Goal: Task Accomplishment & Management: Complete application form

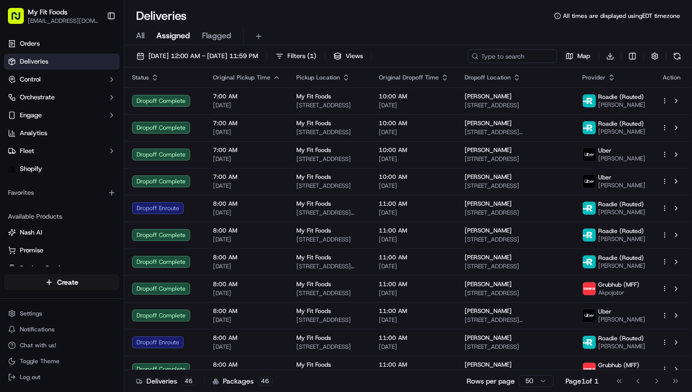
click at [142, 37] on span "All" at bounding box center [140, 36] width 8 height 12
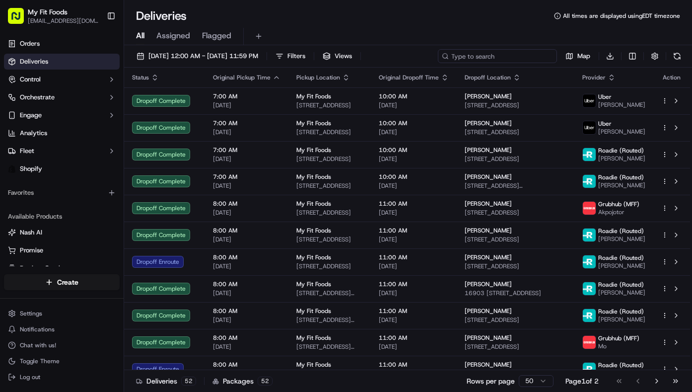
click at [505, 52] on input at bounding box center [497, 56] width 119 height 14
paste input "#927394"
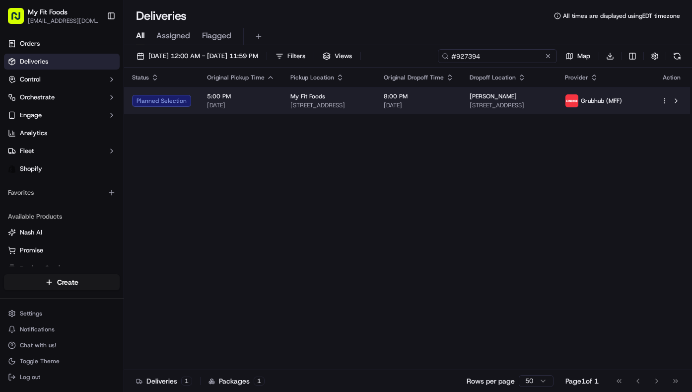
type input "#927394"
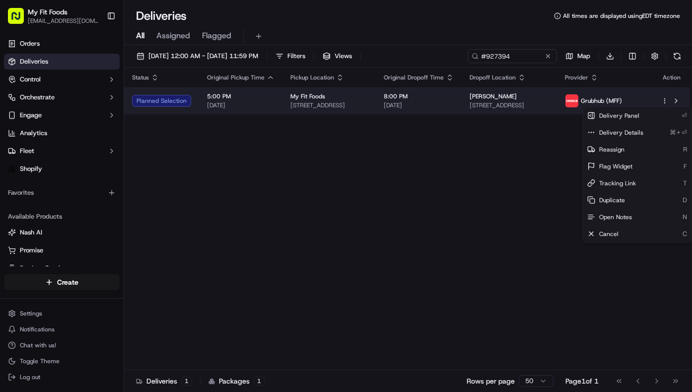
click at [663, 99] on html "My Fit Foods support@myfitfoods.com Toggle Sidebar Orders Deliveries Control Or…" at bounding box center [346, 196] width 692 height 392
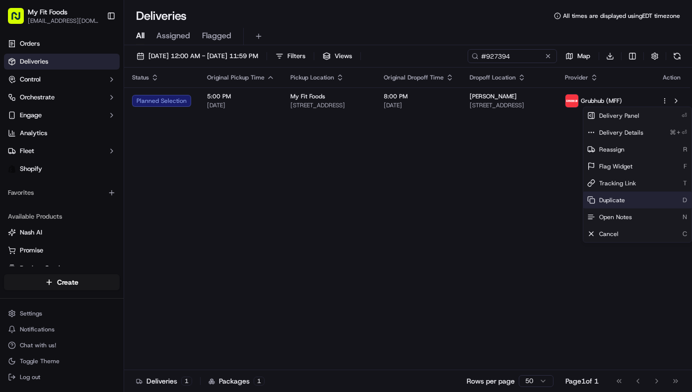
click at [594, 195] on div "Duplicate D" at bounding box center [637, 200] width 108 height 17
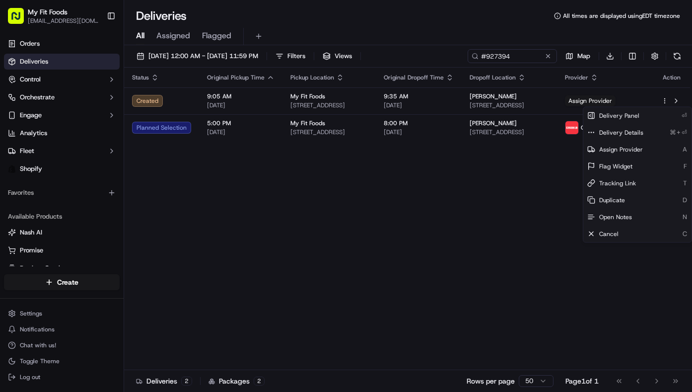
click at [434, 165] on html "My Fit Foods support@myfitfoods.com Toggle Sidebar Orders Deliveries Control Or…" at bounding box center [346, 196] width 692 height 392
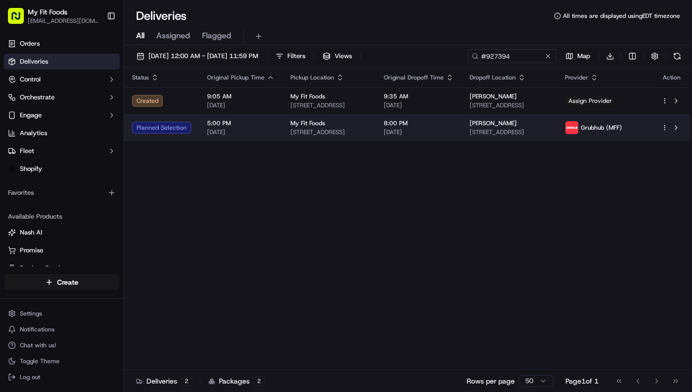
click at [664, 127] on html "My Fit Foods support@myfitfoods.com Toggle Sidebar Orders Deliveries Control Or…" at bounding box center [346, 196] width 692 height 392
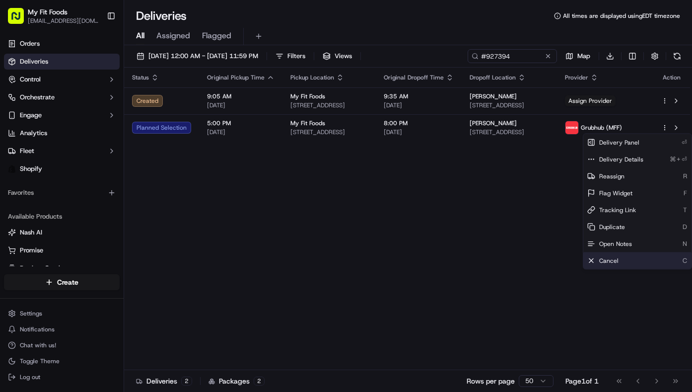
click at [610, 263] on span "Cancel" at bounding box center [608, 261] width 19 height 8
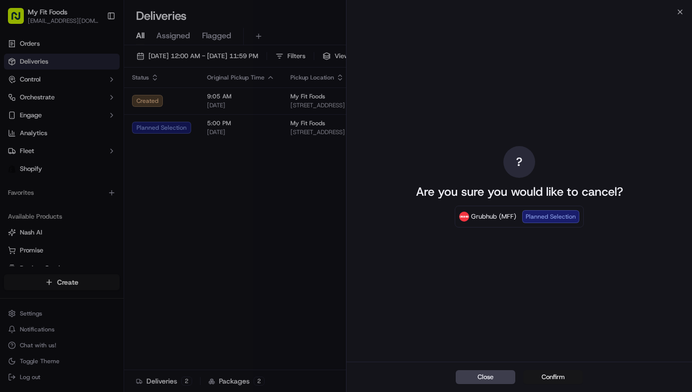
click at [539, 373] on button "Confirm" at bounding box center [553, 377] width 60 height 14
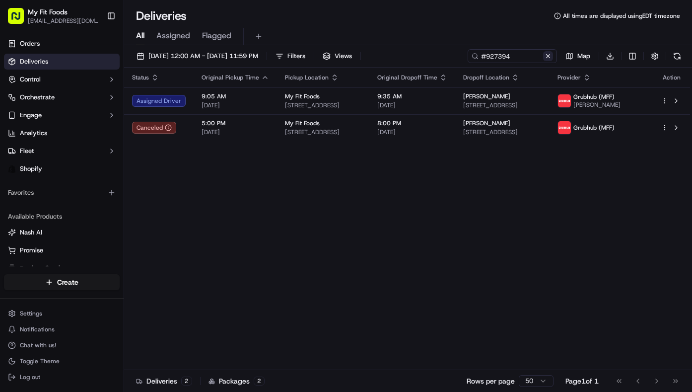
click at [549, 55] on button at bounding box center [548, 56] width 10 height 10
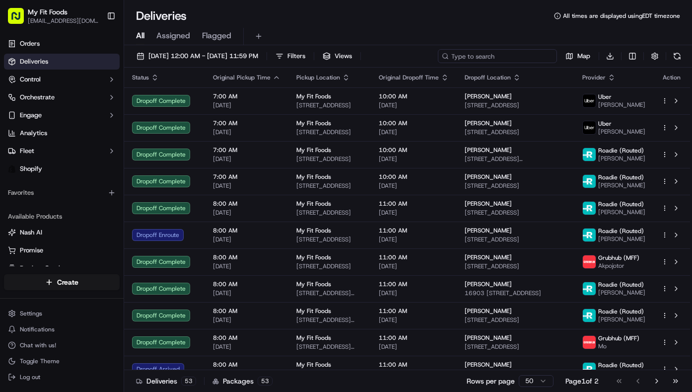
click at [540, 54] on input at bounding box center [497, 56] width 119 height 14
paste input "#934431 Complete"
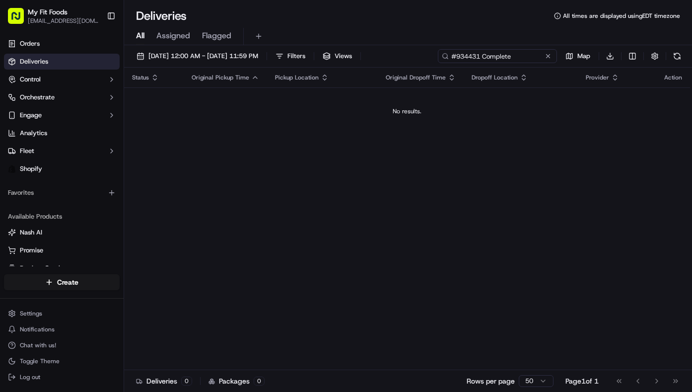
drag, startPoint x: 479, startPoint y: 55, endPoint x: 533, endPoint y: 55, distance: 54.1
click at [533, 55] on input "#934431 Complete" at bounding box center [497, 56] width 119 height 14
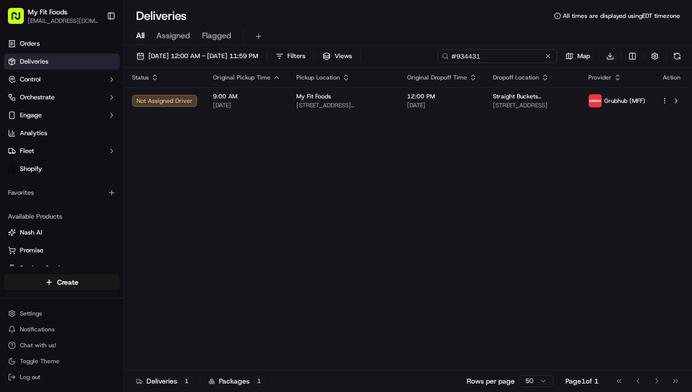
type input "#934431"
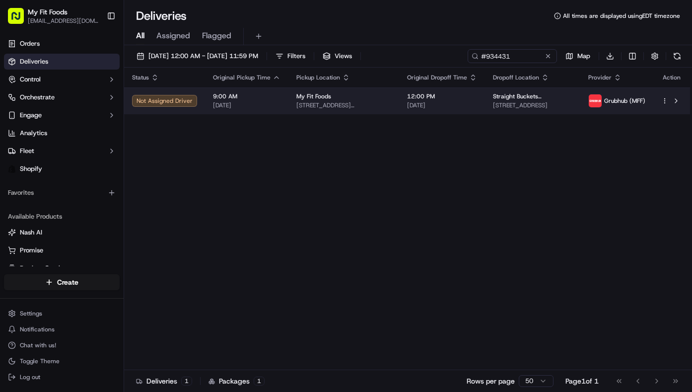
click at [663, 101] on html "My Fit Foods support@myfitfoods.com Toggle Sidebar Orders Deliveries Control Or…" at bounding box center [346, 196] width 692 height 392
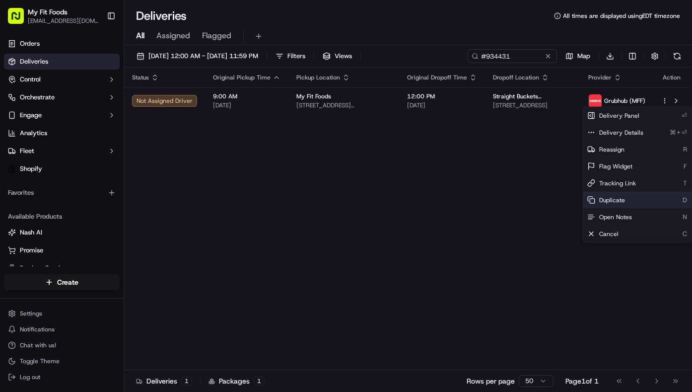
click at [609, 201] on span "Duplicate" at bounding box center [612, 200] width 26 height 8
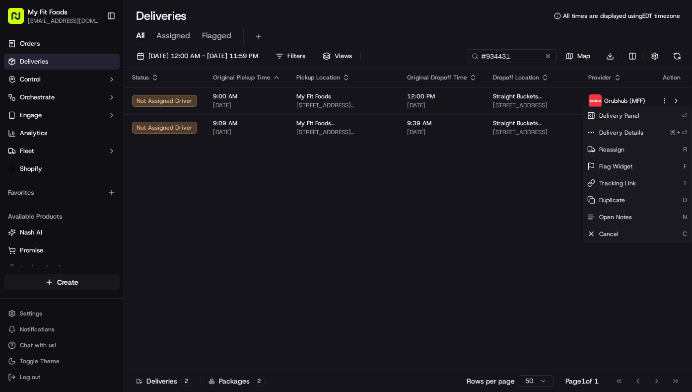
click at [279, 173] on html "My Fit Foods support@myfitfoods.com Toggle Sidebar Orders Deliveries Control Or…" at bounding box center [346, 196] width 692 height 392
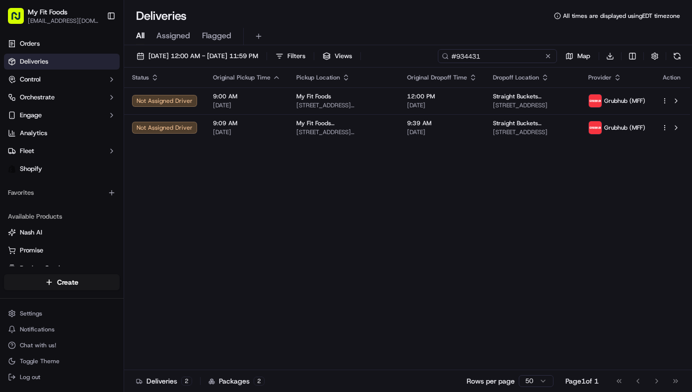
click at [518, 55] on input "#934431" at bounding box center [497, 56] width 119 height 14
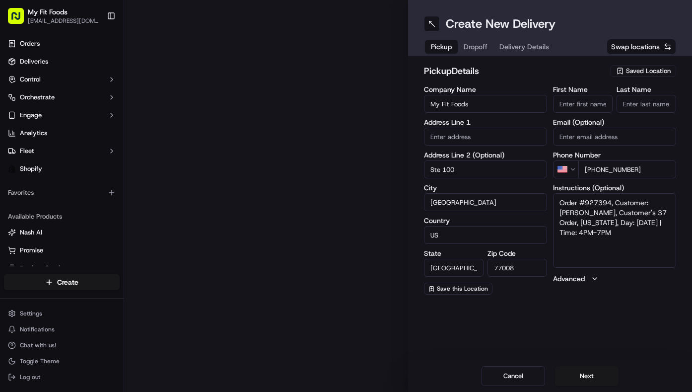
type input "2802 N Shepherd Dr"
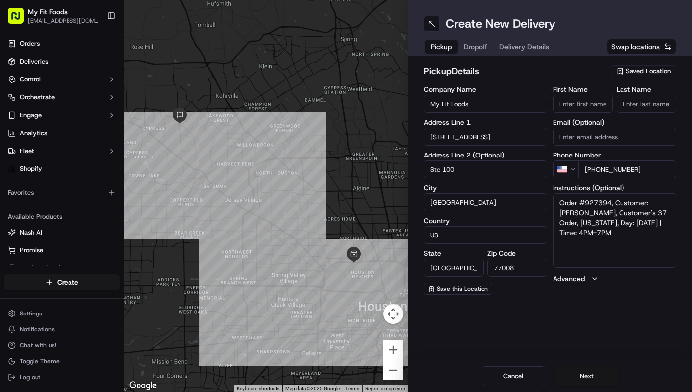
click at [584, 375] on button "Next" at bounding box center [587, 376] width 64 height 20
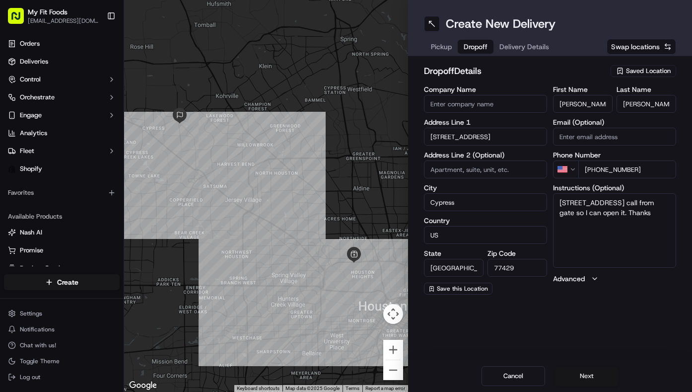
click at [584, 375] on button "Next" at bounding box center [587, 376] width 64 height 20
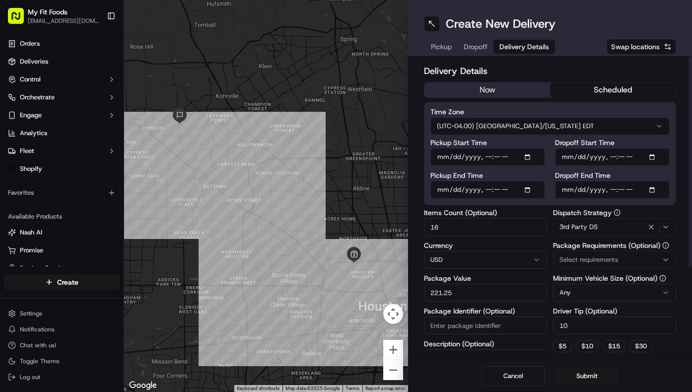
click at [492, 85] on button "now" at bounding box center [487, 89] width 126 height 15
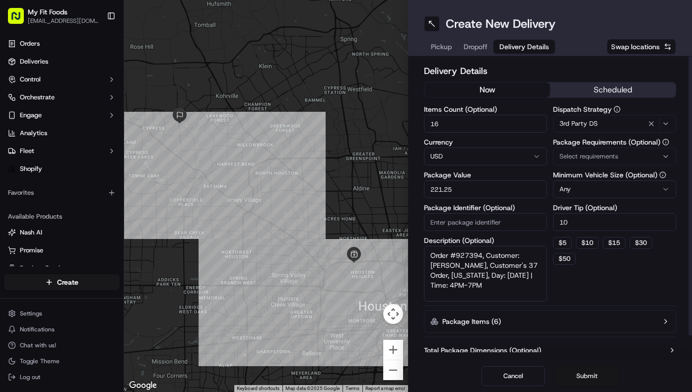
click at [585, 369] on button "Submit" at bounding box center [587, 376] width 64 height 20
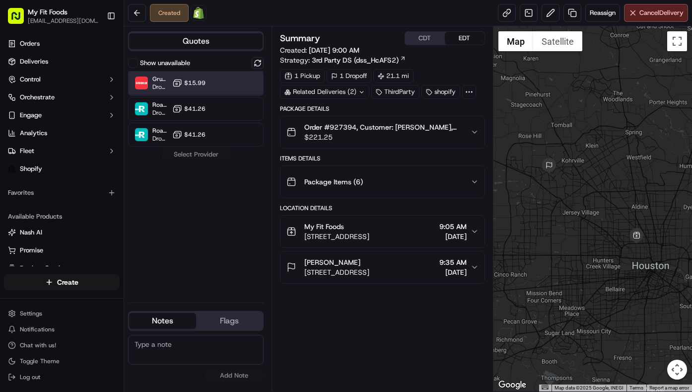
click at [226, 87] on div "Grubhub (MFF) Dropoff ETA 51 minutes $15.99" at bounding box center [196, 83] width 136 height 24
click at [211, 157] on button "Assign Provider" at bounding box center [196, 154] width 70 height 12
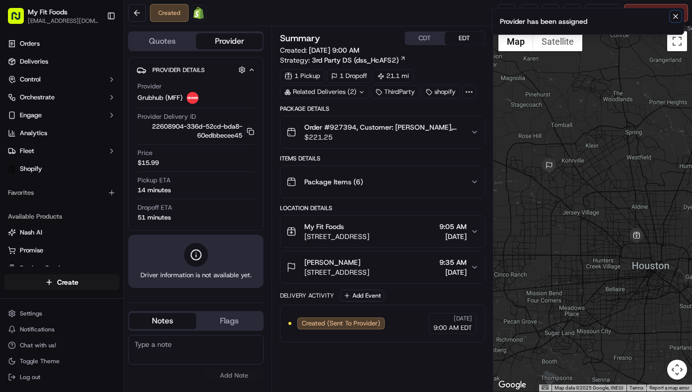
click at [678, 15] on icon "Notifications (F8)" at bounding box center [676, 16] width 8 height 8
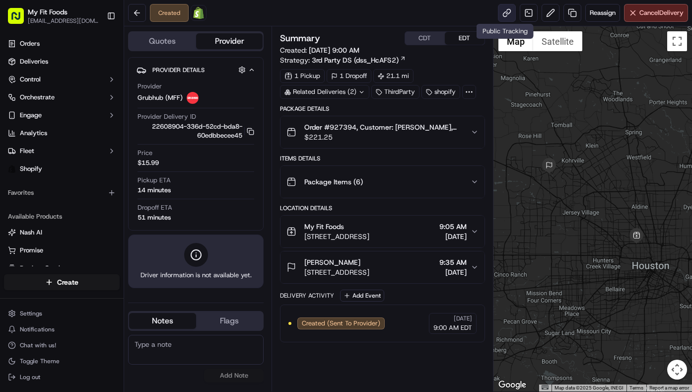
click at [501, 12] on link at bounding box center [507, 13] width 18 height 18
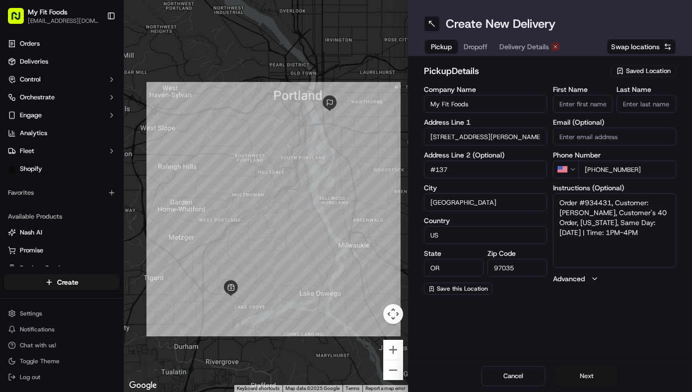
click at [584, 375] on button "Next" at bounding box center [587, 376] width 64 height 20
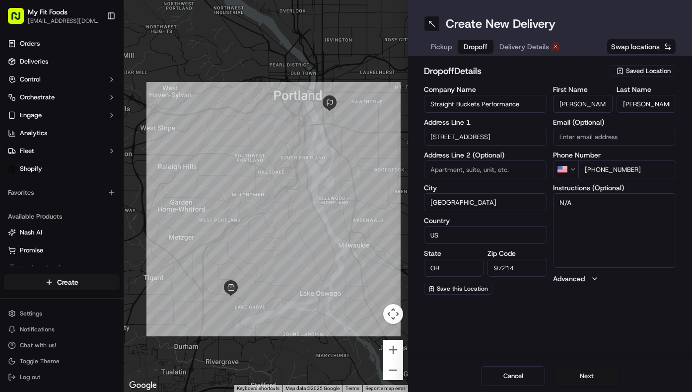
click at [584, 375] on button "Next" at bounding box center [587, 376] width 64 height 20
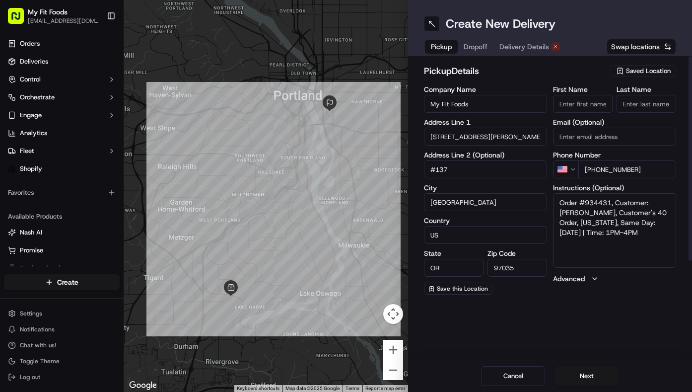
click at [442, 45] on span "Pickup" at bounding box center [441, 47] width 21 height 10
click at [622, 68] on icon "button" at bounding box center [620, 71] width 4 height 6
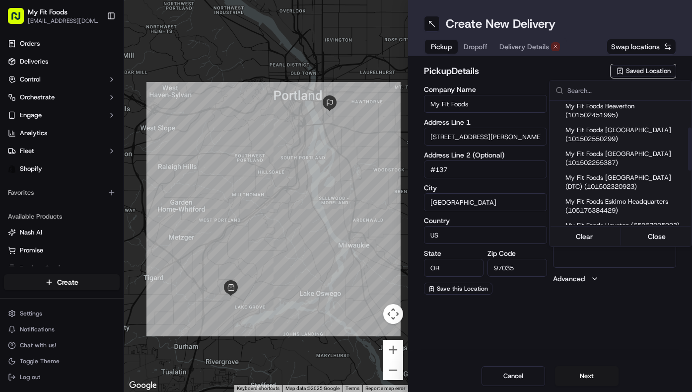
scroll to position [91, 0]
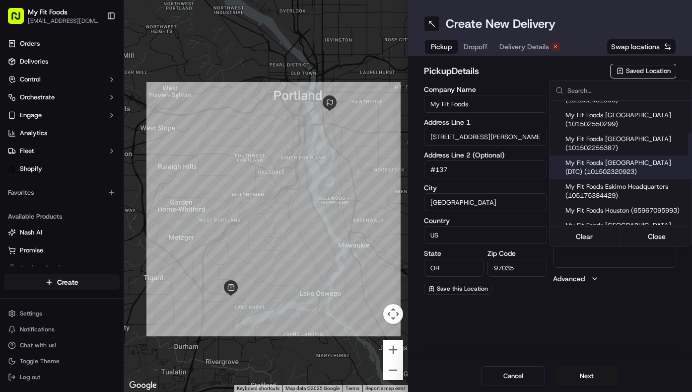
click at [606, 168] on span "My Fit Foods Denver Tech Center (DTC) (101502320923)" at bounding box center [626, 167] width 122 height 18
type input "My Fit Foods Denver Tech Center (DTC)"
type input "8000 E Belleview Ave"
type input "d 60"
type input "Greenwood Village"
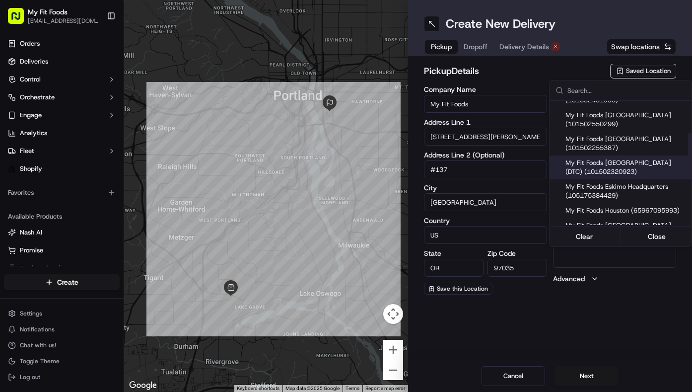
type input "CO"
type input "80111"
type input "+1 303 942 1514"
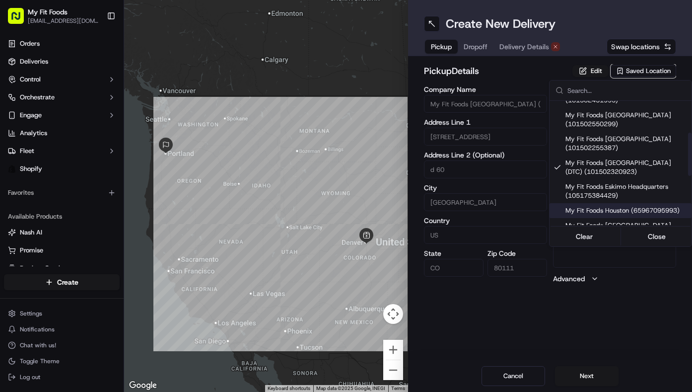
click at [510, 306] on html "My Fit Foods support@myfitfoods.com Toggle Sidebar Orders Deliveries Control Or…" at bounding box center [346, 196] width 692 height 392
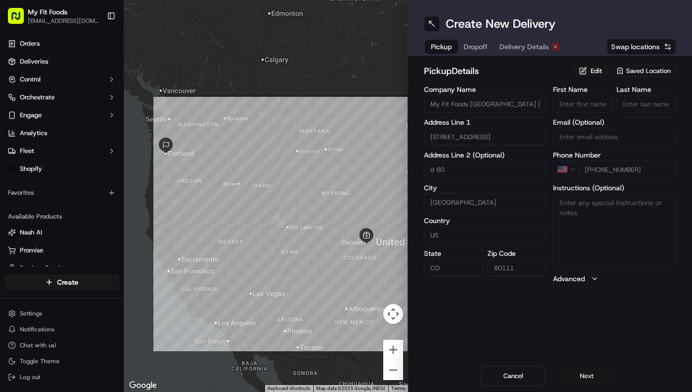
click at [581, 372] on button "Next" at bounding box center [587, 376] width 64 height 20
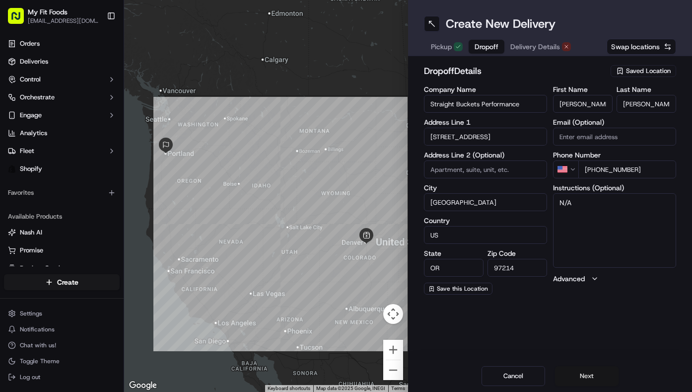
click at [585, 373] on button "Next" at bounding box center [587, 376] width 64 height 20
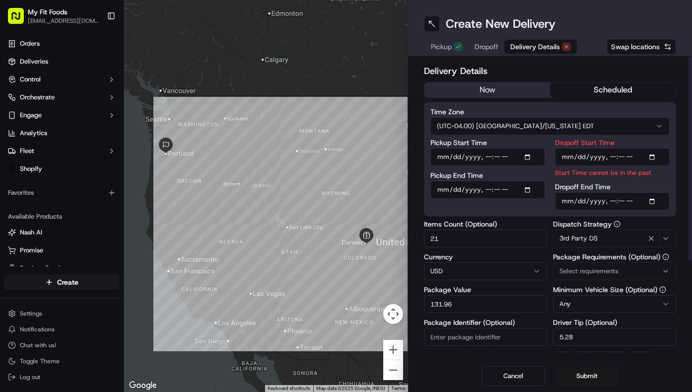
click at [492, 95] on button "now" at bounding box center [487, 89] width 126 height 15
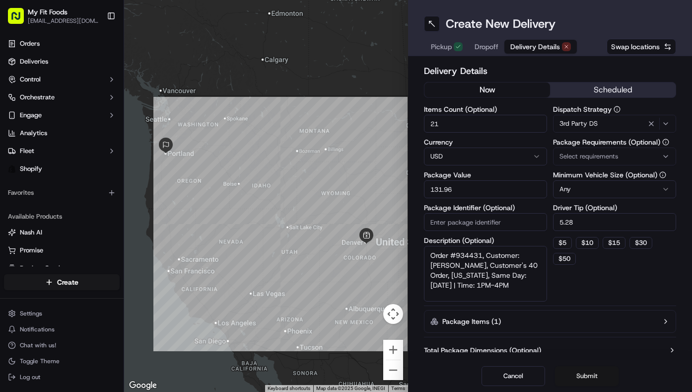
click at [584, 374] on button "Submit" at bounding box center [587, 376] width 64 height 20
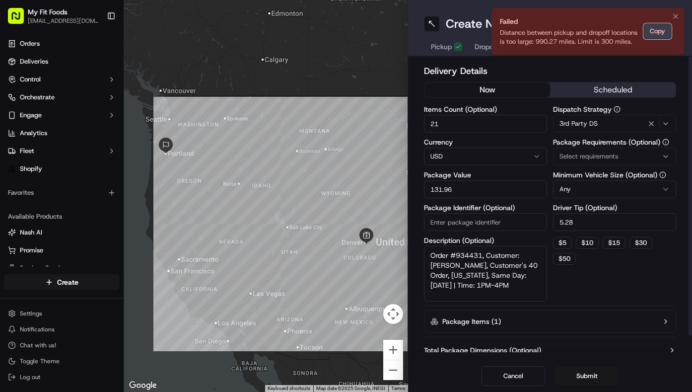
click at [655, 28] on button "Copy" at bounding box center [657, 31] width 28 height 16
click at [672, 16] on icon "Notifications (F8)" at bounding box center [676, 16] width 8 height 8
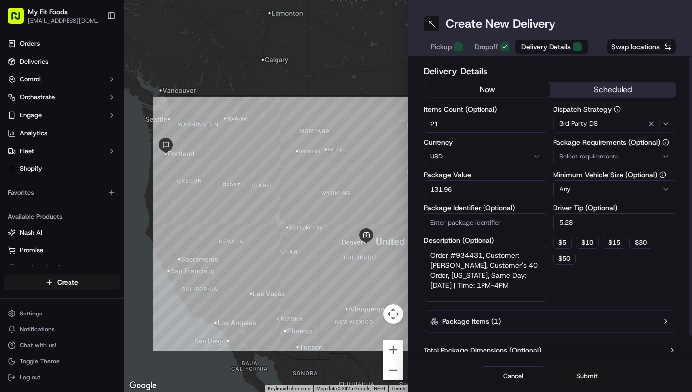
click at [580, 373] on button "Submit" at bounding box center [587, 376] width 64 height 20
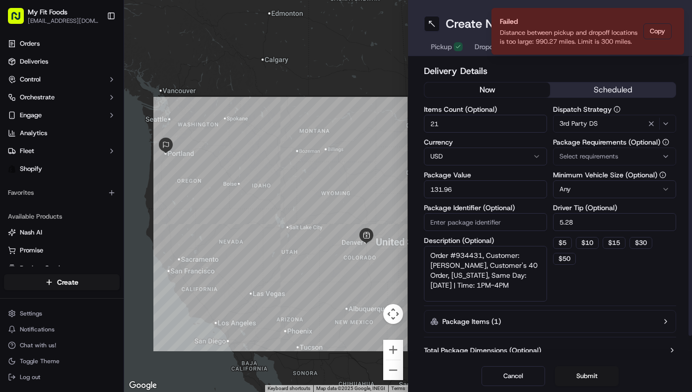
click at [582, 293] on div "Dispatch Strategy 3rd Party DS Package Requirements (Optional) Select requireme…" at bounding box center [614, 204] width 123 height 196
click at [440, 44] on span "Pickup" at bounding box center [441, 47] width 21 height 10
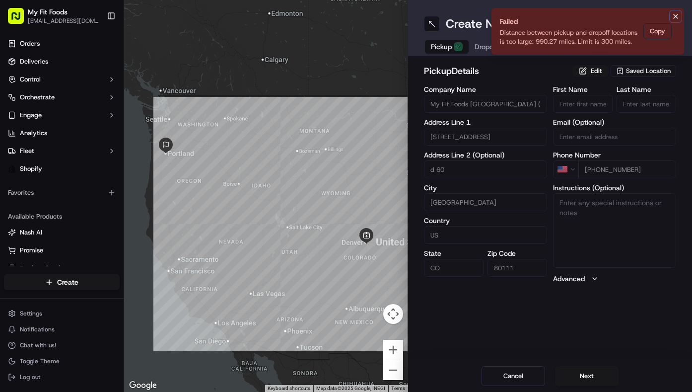
click at [674, 18] on icon "Notifications (F8)" at bounding box center [676, 16] width 4 height 4
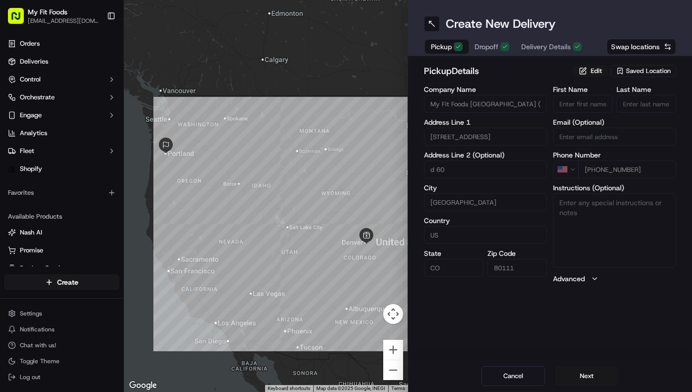
click at [483, 45] on span "Dropoff" at bounding box center [487, 47] width 24 height 10
click at [447, 42] on span "Pickup" at bounding box center [441, 47] width 21 height 10
click at [628, 71] on span "Saved Location" at bounding box center [648, 71] width 45 height 9
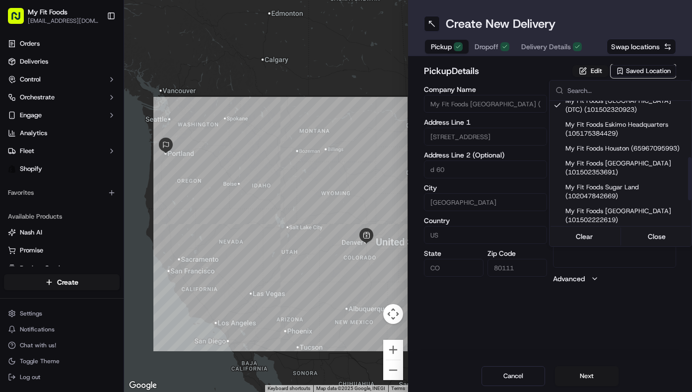
scroll to position [162, 0]
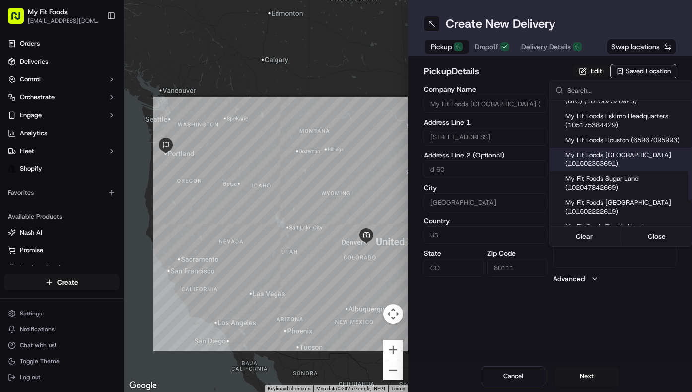
click at [625, 167] on span "My Fit Foods Lake Oswego (101502353691)" at bounding box center [626, 159] width 122 height 18
type input "My Fit Foods [GEOGRAPHIC_DATA]"
type input "4835 Meadows Rd"
type input "#137"
type input "Lake Oswego"
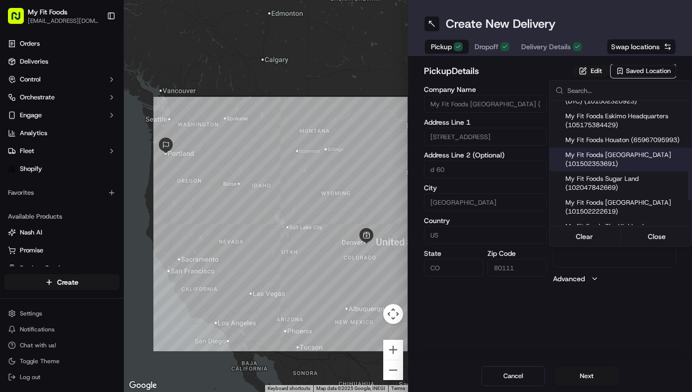
type input "OR"
type input "97035"
type input "+1 503 305 5038"
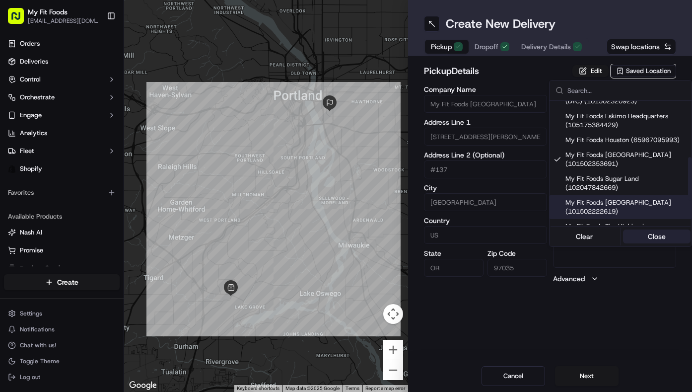
click at [647, 240] on button "Close" at bounding box center [657, 236] width 68 height 14
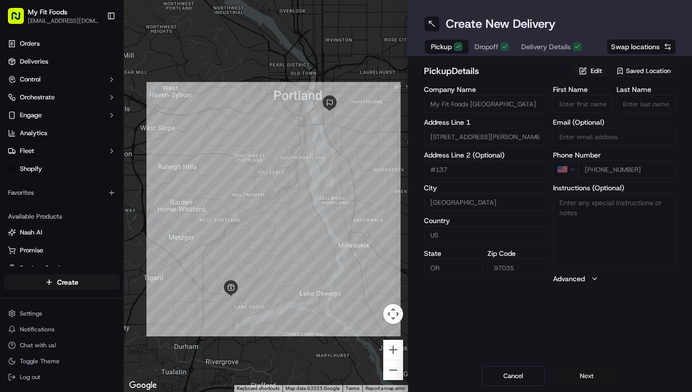
click at [585, 375] on button "Next" at bounding box center [587, 376] width 64 height 20
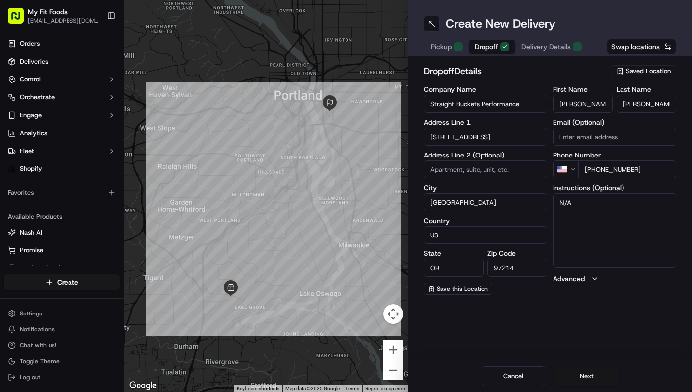
click at [585, 375] on button "Next" at bounding box center [587, 376] width 64 height 20
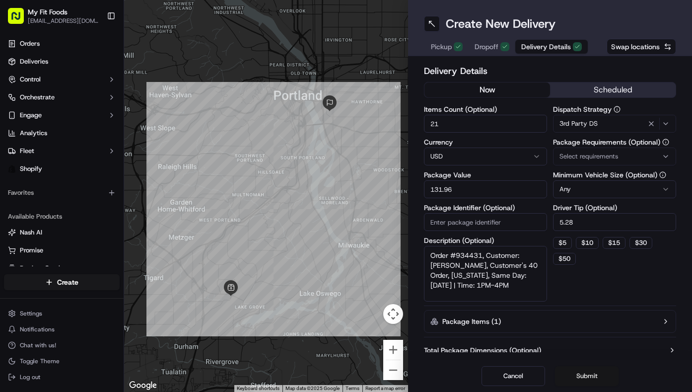
click at [586, 378] on button "Submit" at bounding box center [587, 376] width 64 height 20
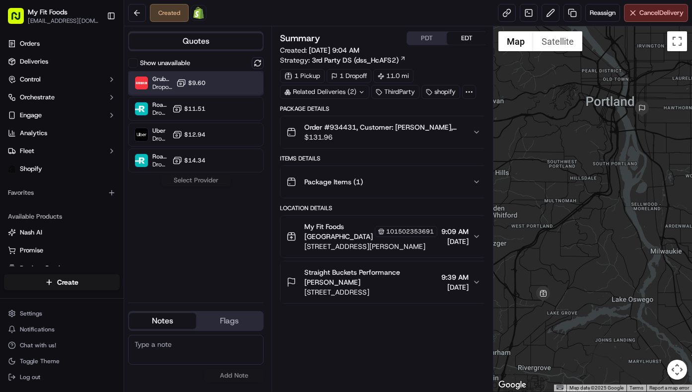
click at [234, 88] on div at bounding box center [233, 83] width 12 height 12
click at [207, 181] on button "Assign Provider" at bounding box center [196, 180] width 70 height 12
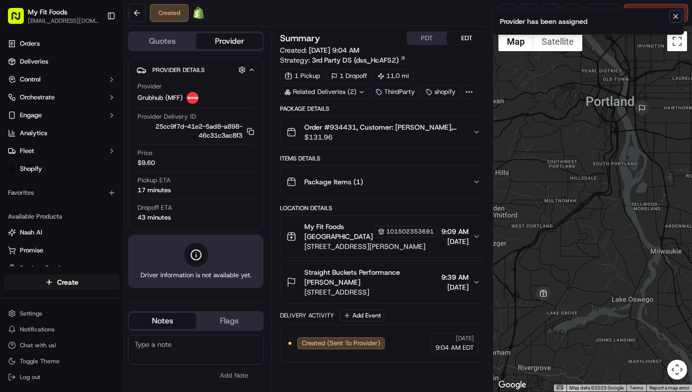
click at [677, 13] on icon "Notifications (F8)" at bounding box center [676, 16] width 8 height 8
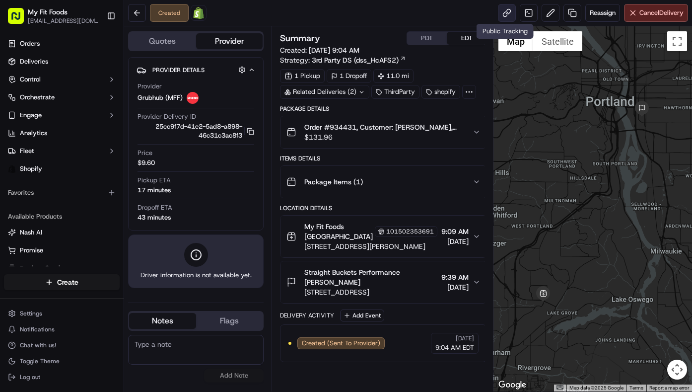
click at [511, 12] on link at bounding box center [507, 13] width 18 height 18
